Goal: Navigation & Orientation: Find specific page/section

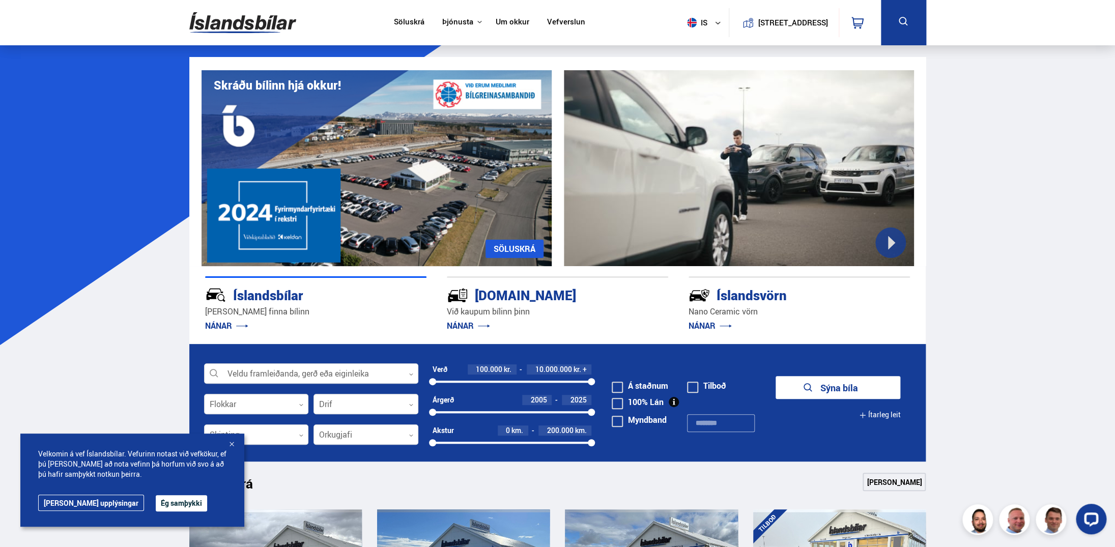
click at [693, 23] on span "is" at bounding box center [695, 23] width 25 height 10
click at [686, 41] on link "en" at bounding box center [699, 43] width 54 height 14
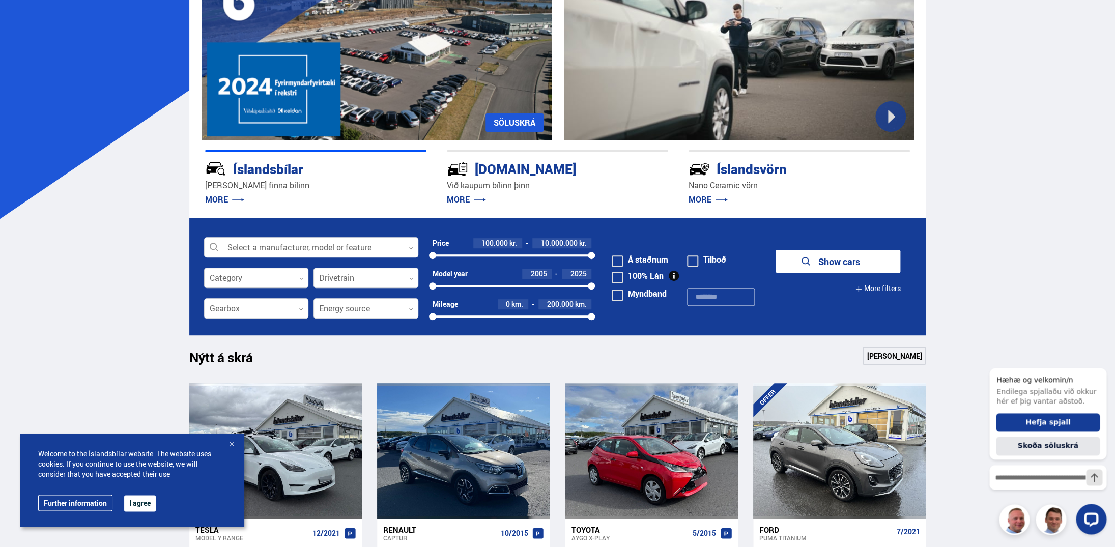
scroll to position [130, 0]
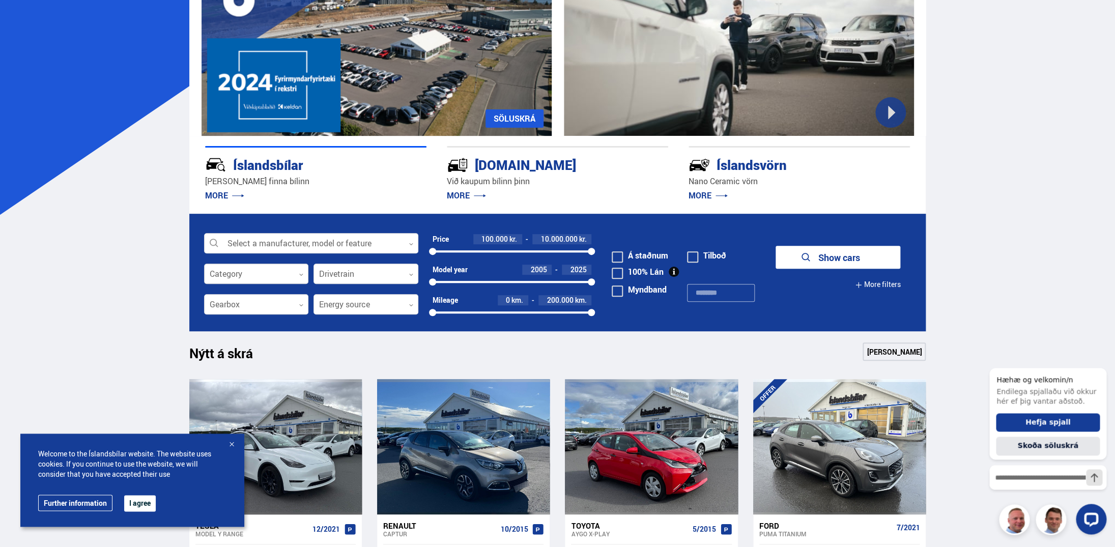
click at [239, 276] on div at bounding box center [256, 274] width 105 height 20
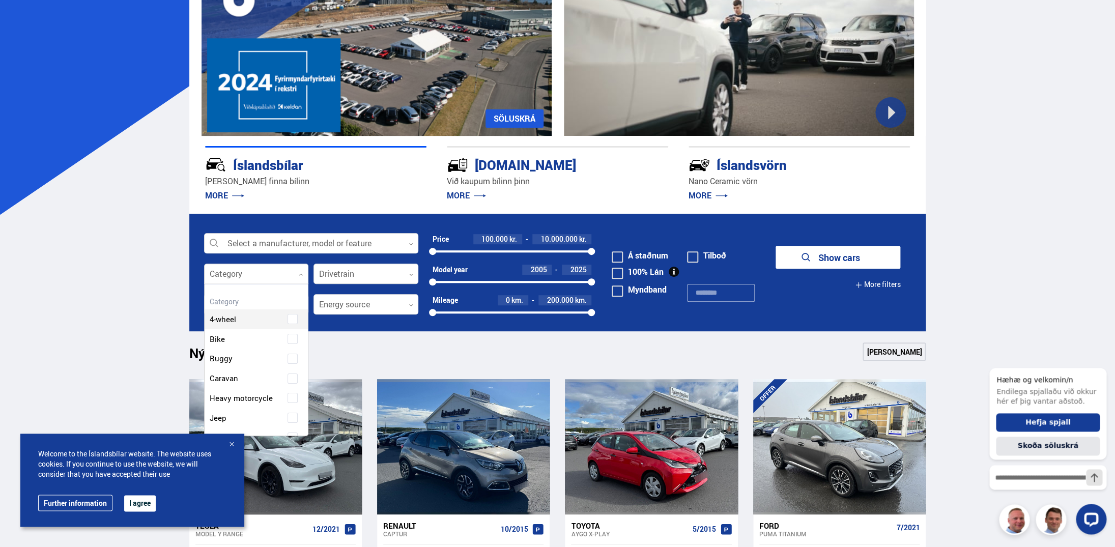
scroll to position [152, 104]
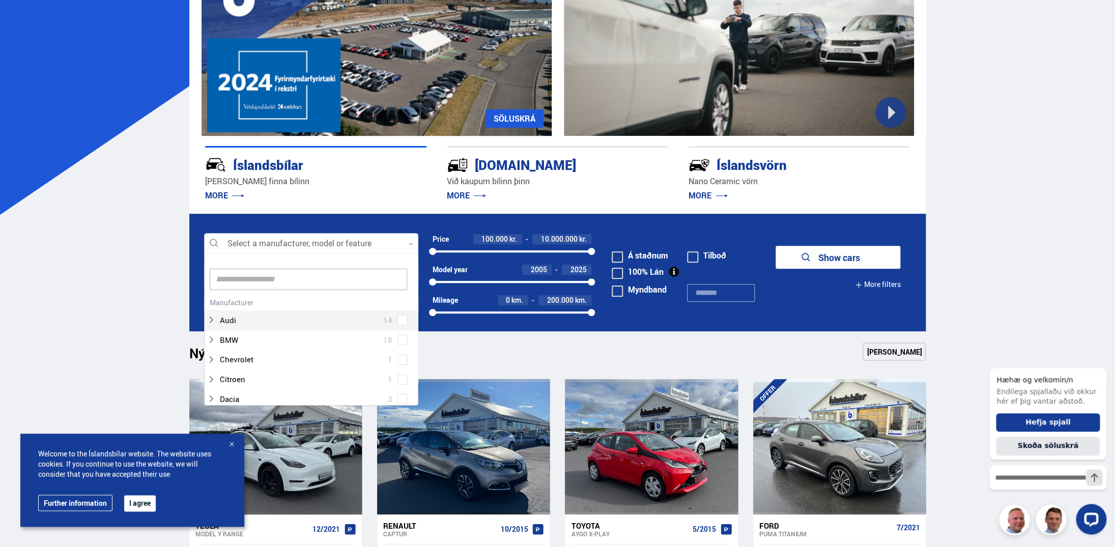
click at [246, 253] on div "Select a manufacturer, model or feature 0 Clear selected Audi 14 BMW 18 Chevrol…" at bounding box center [311, 243] width 214 height 20
drag, startPoint x: 114, startPoint y: 255, endPoint x: 126, endPoint y: 241, distance: 18.4
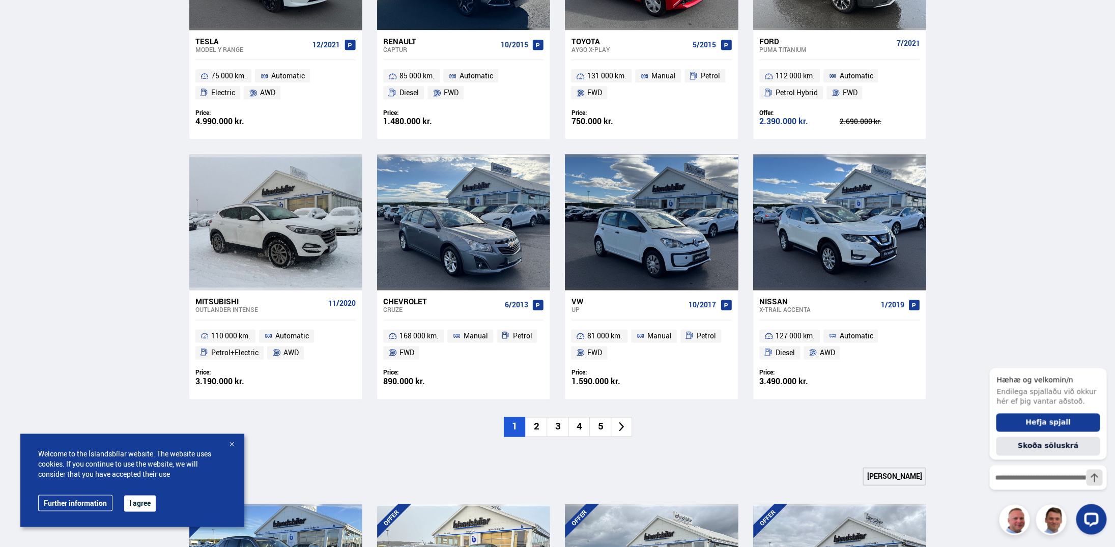
scroll to position [612, 0]
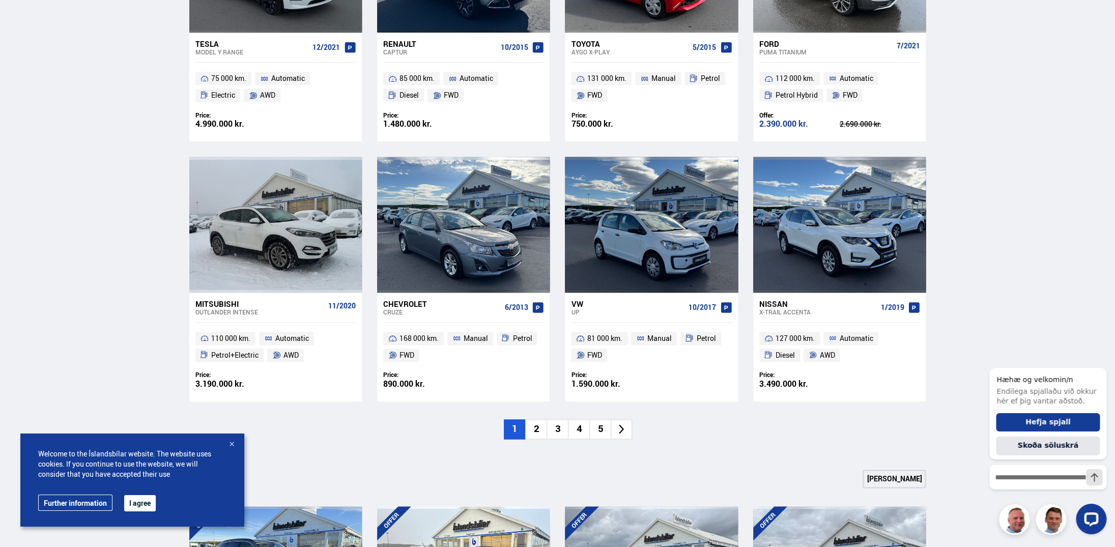
click at [533, 426] on li "2" at bounding box center [535, 430] width 21 height 20
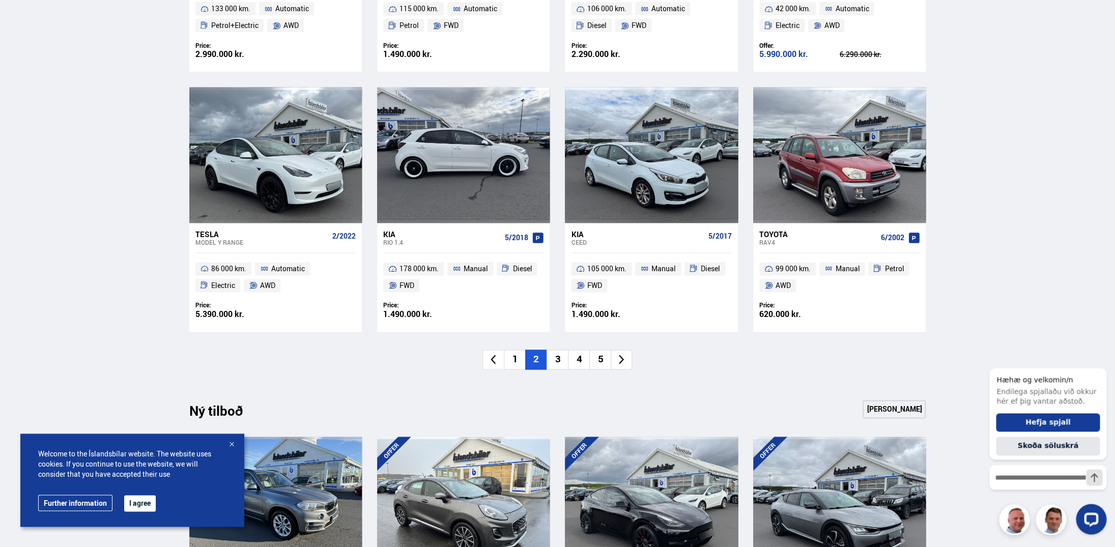
scroll to position [684, 0]
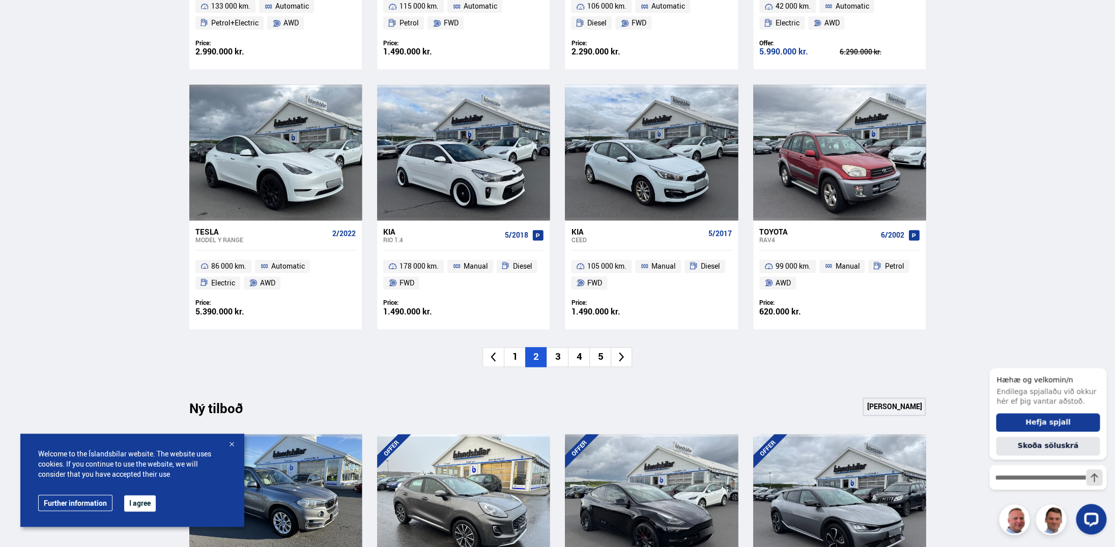
click at [557, 359] on li "3" at bounding box center [557, 357] width 21 height 20
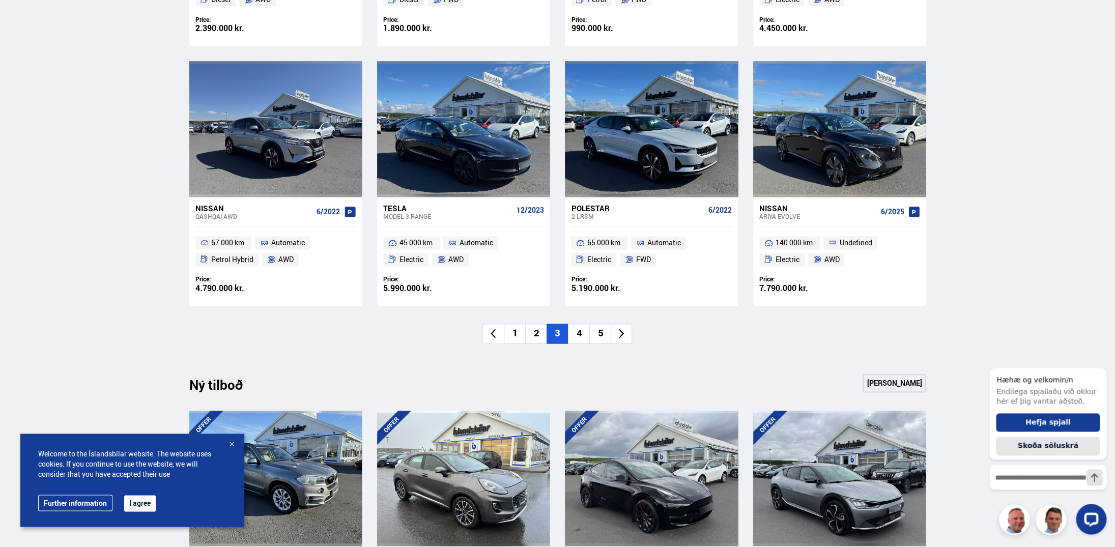
scroll to position [713, 0]
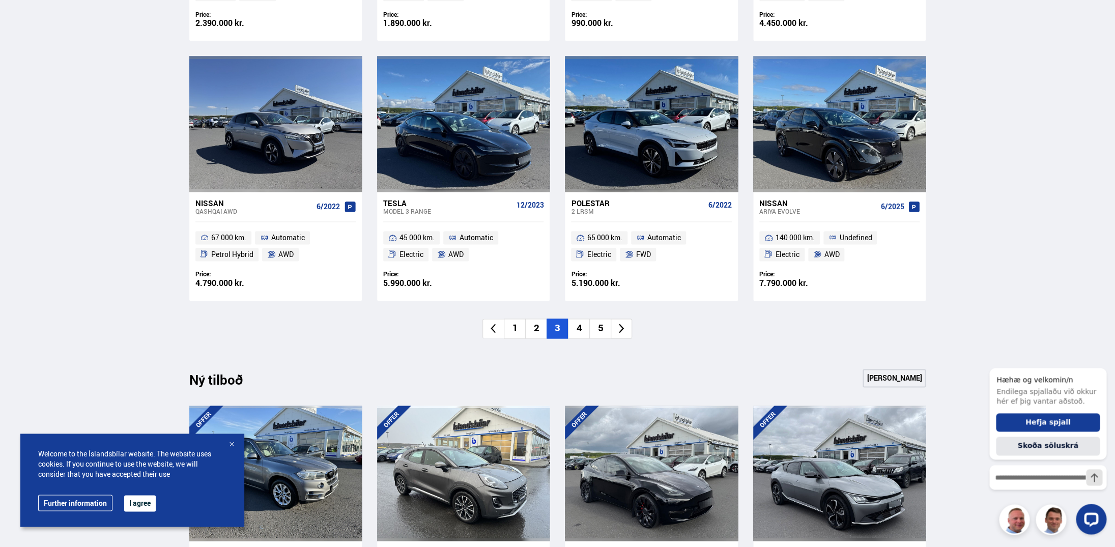
click at [581, 329] on li "4" at bounding box center [578, 329] width 21 height 20
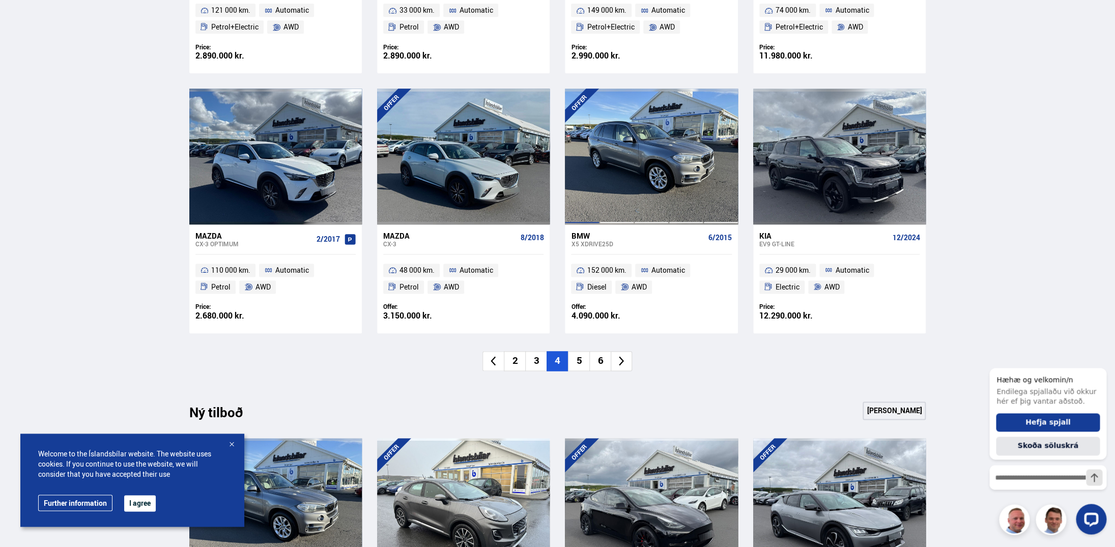
scroll to position [687, 0]
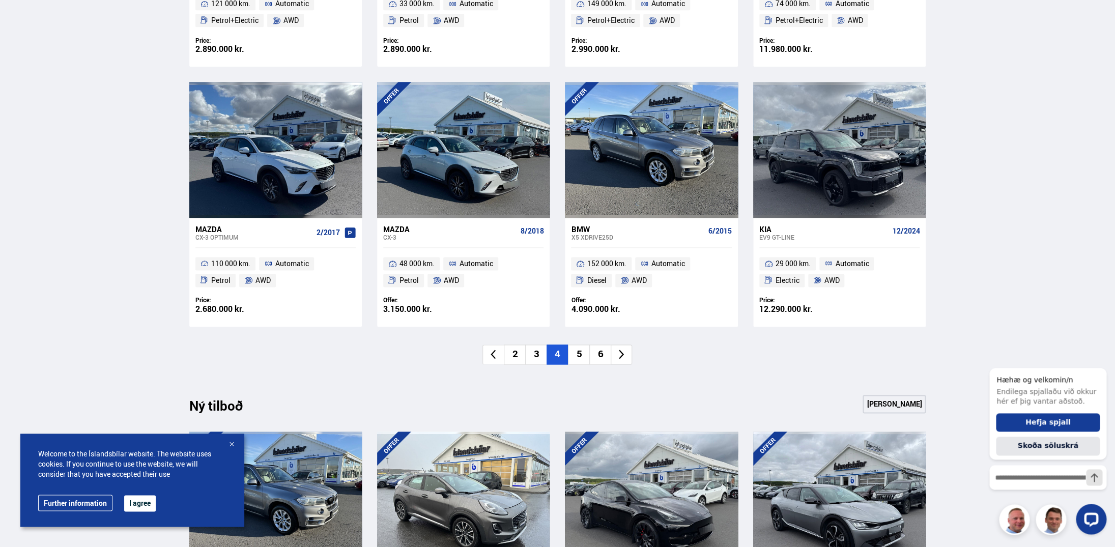
click at [576, 354] on li "5" at bounding box center [578, 355] width 21 height 20
